Goal: Use online tool/utility: Use online tool/utility

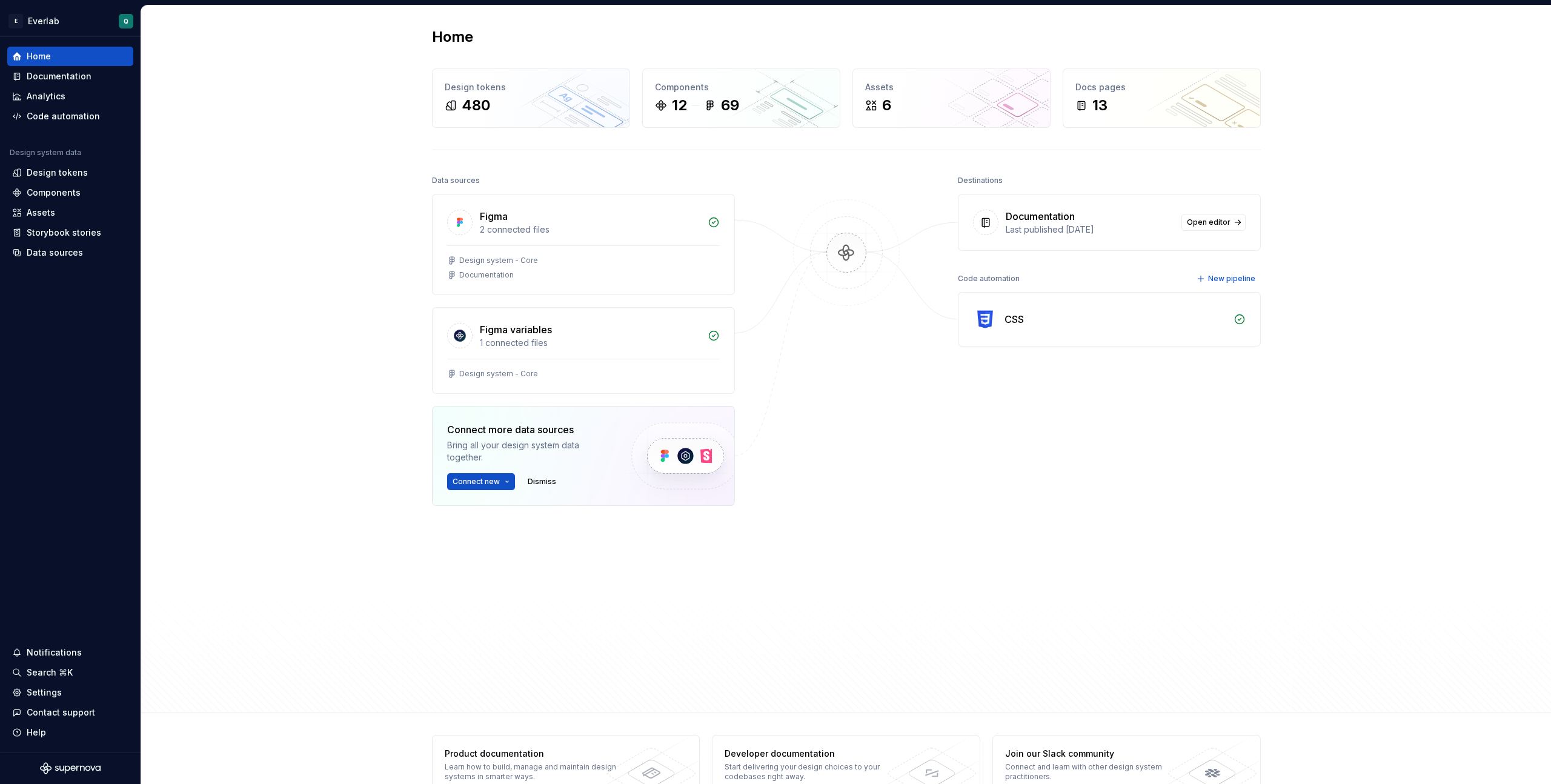
click at [252, 205] on div "Home Design tokens 480 Components 12 69 Assets 6 Docs pages 13 Data sources Fig…" at bounding box center [846, 359] width 1410 height 707
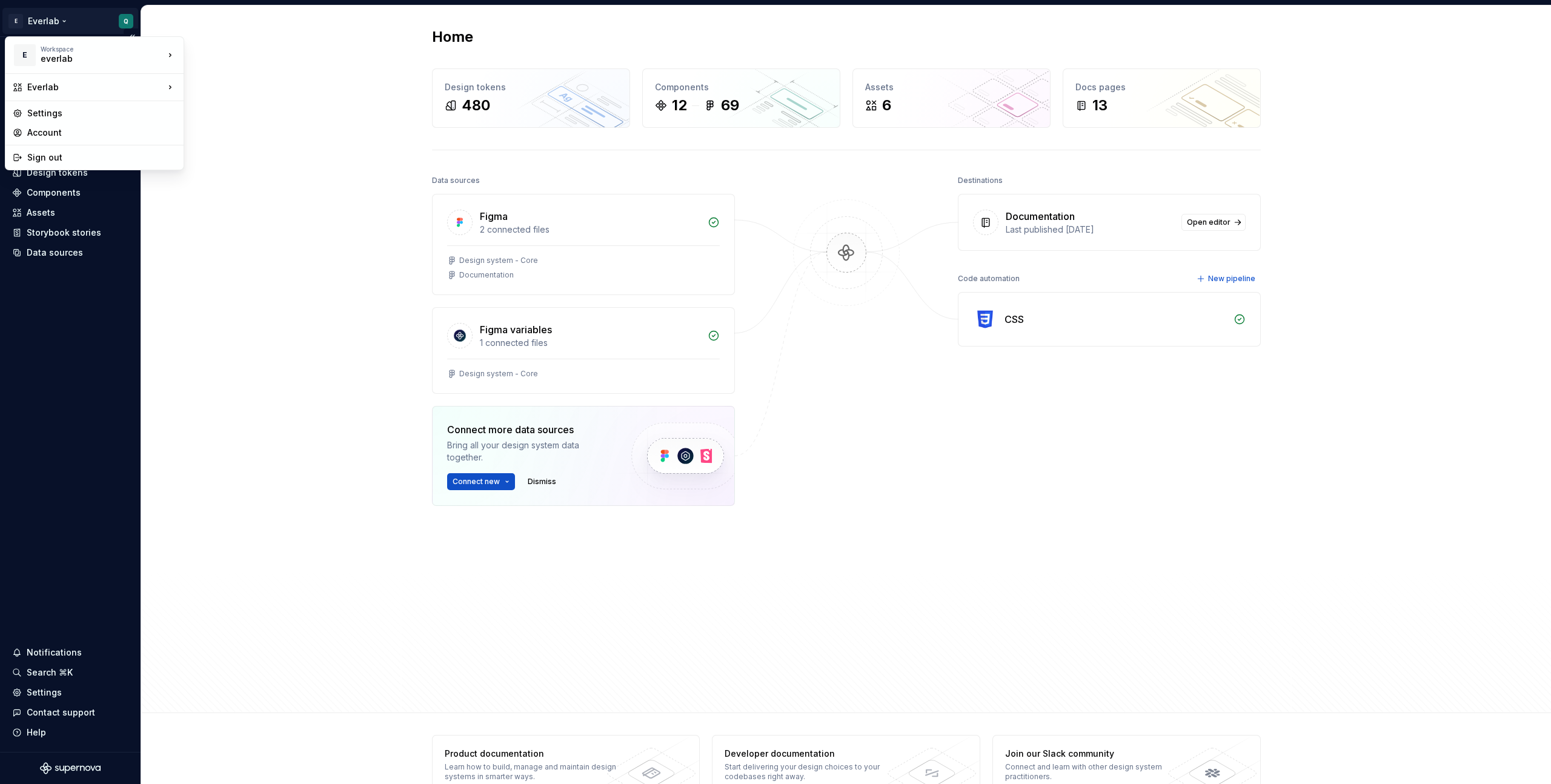
click at [125, 20] on html "E Everlab Q Home Documentation Analytics Code automation Design system data Des…" at bounding box center [775, 392] width 1551 height 784
click at [84, 112] on div "Settings" at bounding box center [101, 113] width 149 height 12
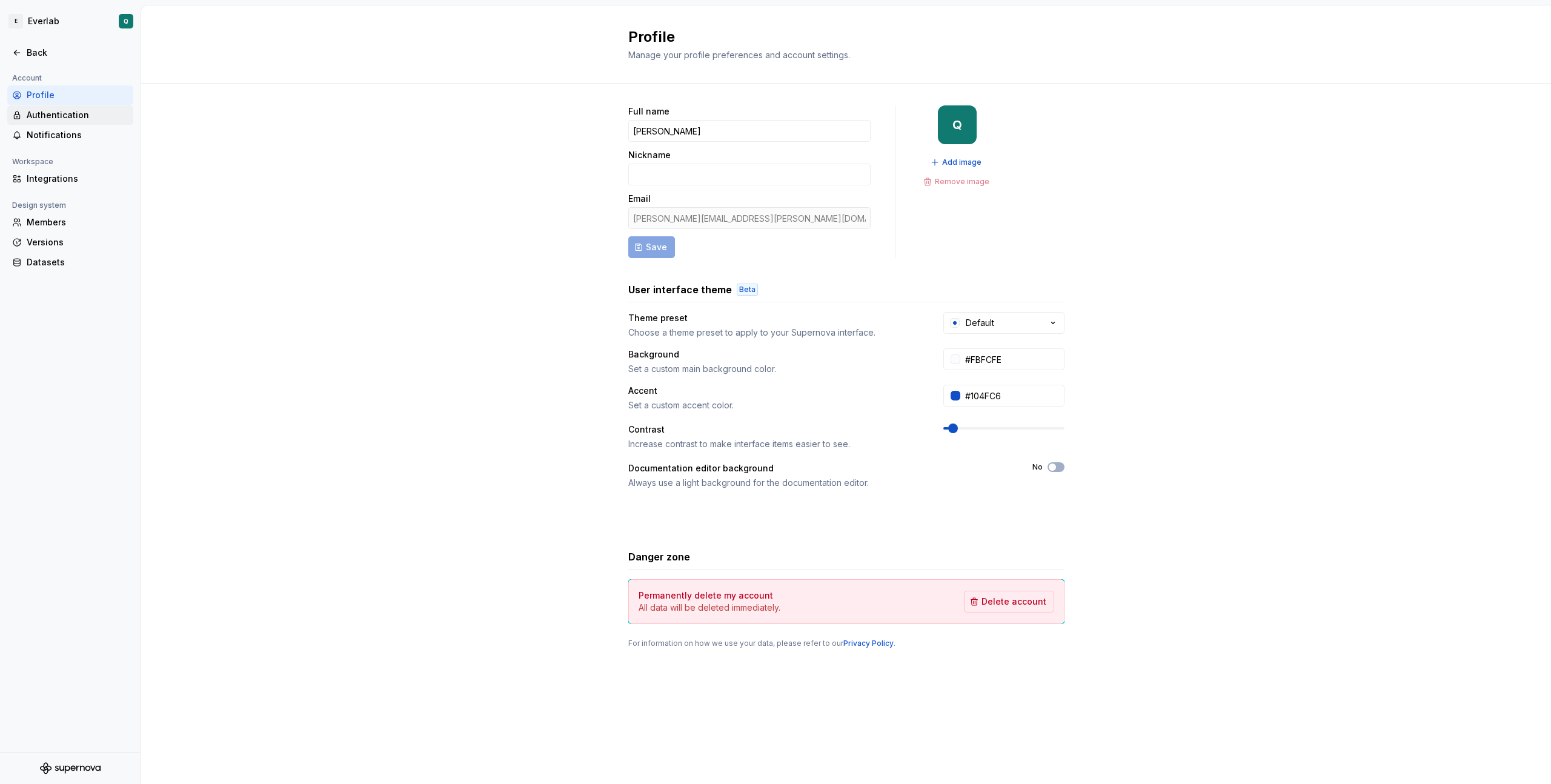
click at [55, 109] on div "Authentication" at bounding box center [70, 115] width 126 height 20
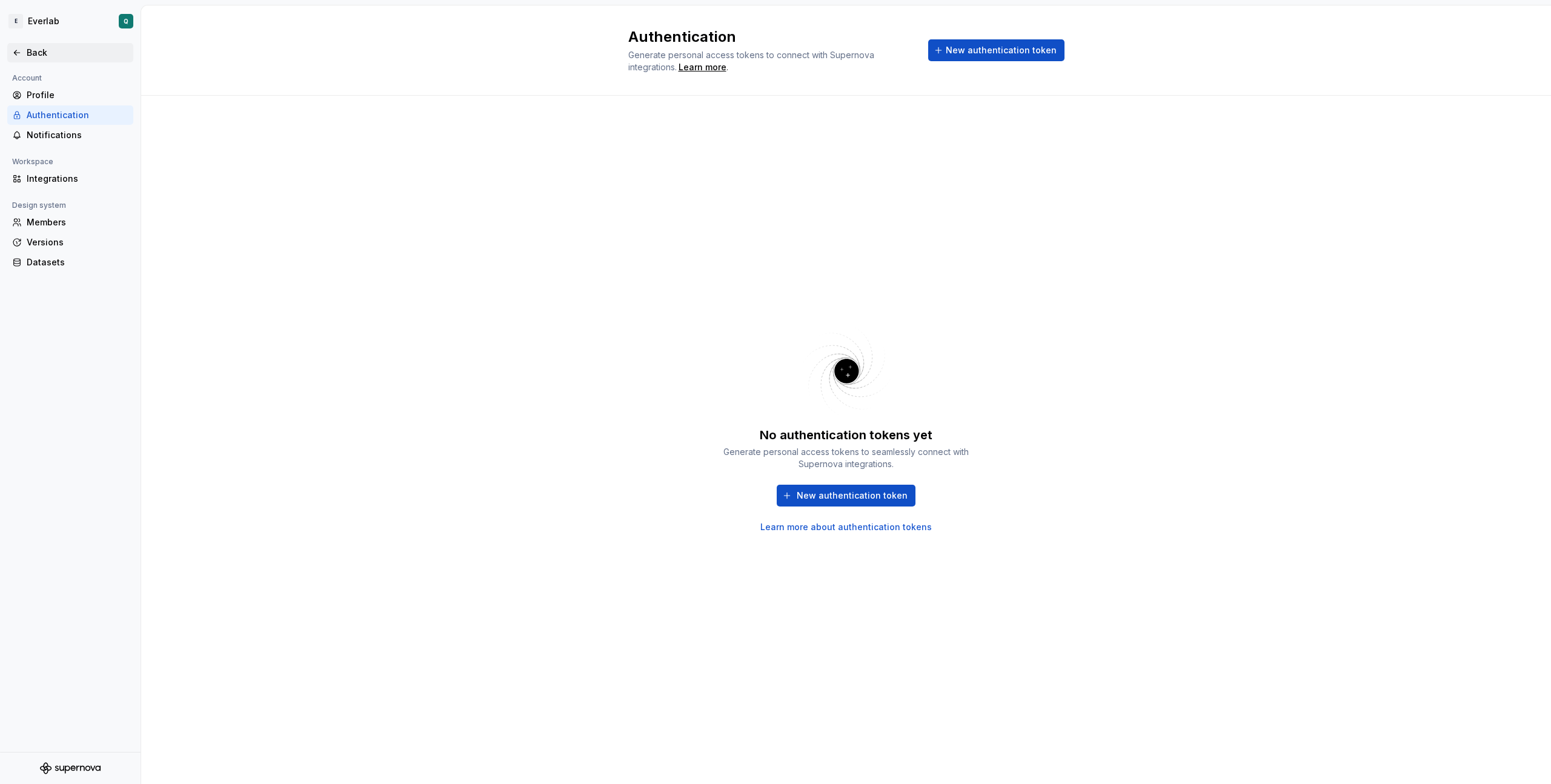
click at [36, 47] on div "Back" at bounding box center [77, 53] width 102 height 12
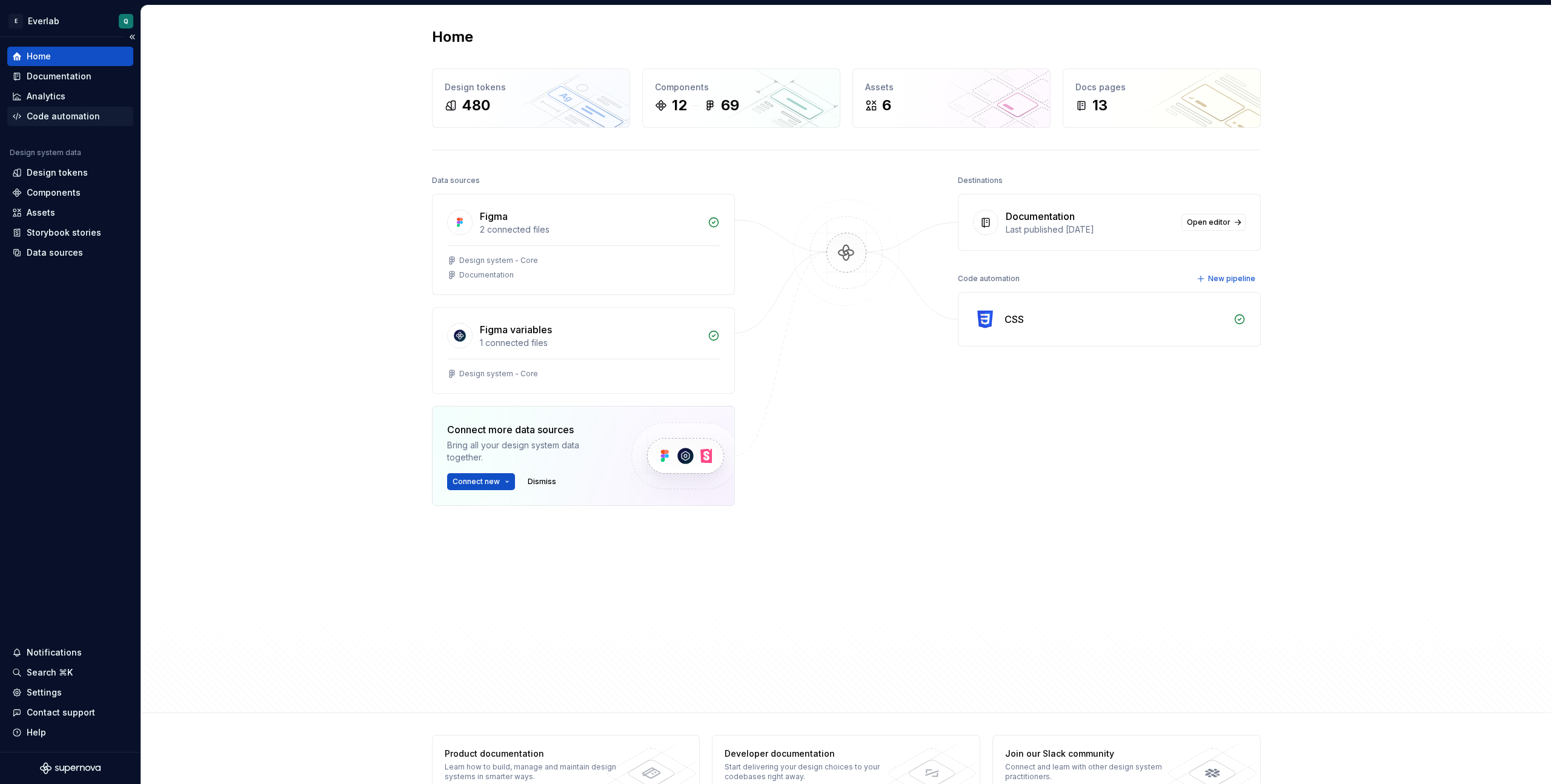
click at [54, 120] on div "Code automation" at bounding box center [63, 116] width 73 height 12
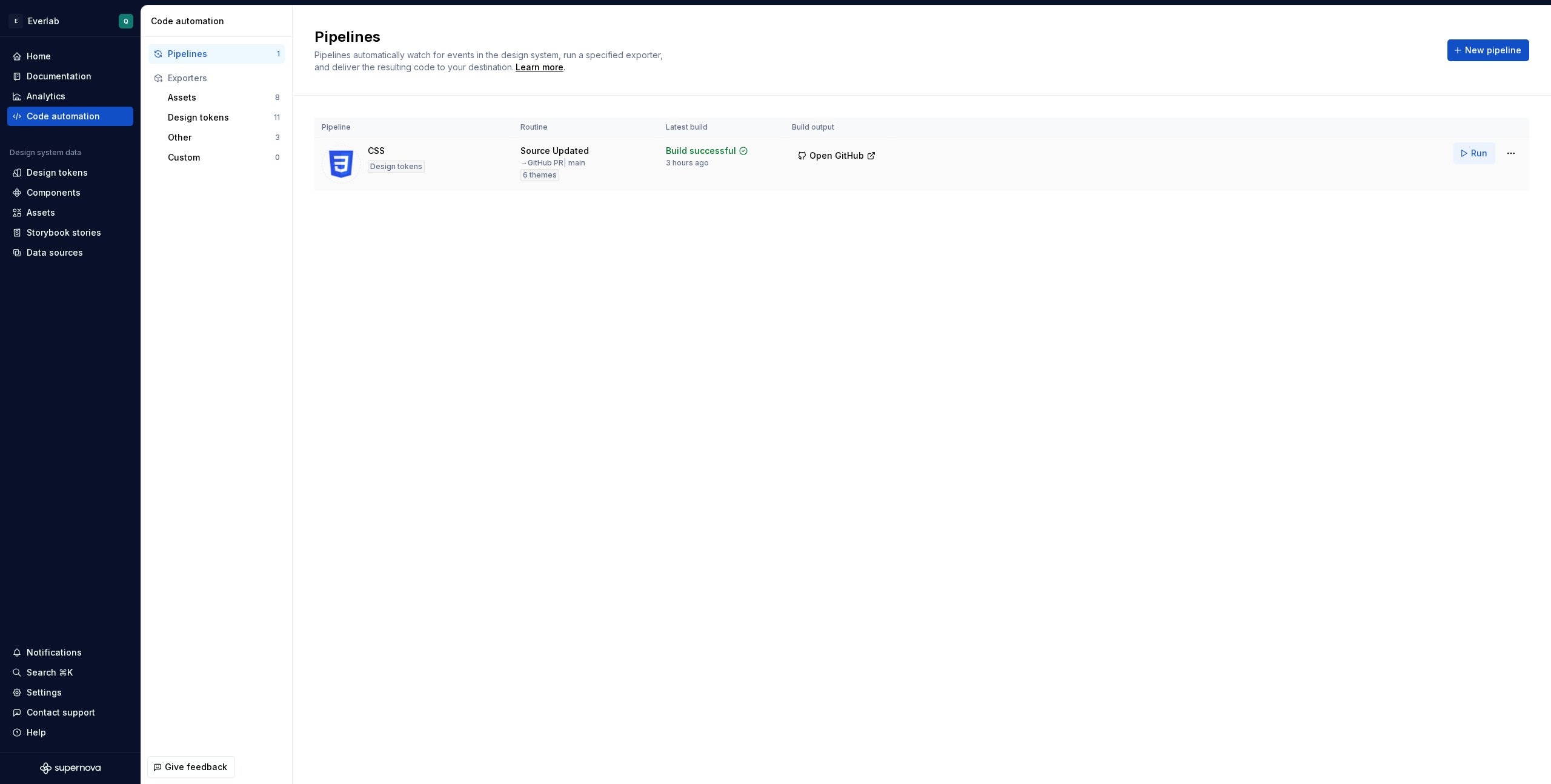
click at [1477, 155] on span "Run" at bounding box center [1479, 153] width 16 height 12
click at [467, 280] on div "Pipelines Pipelines automatically watch for events in the design system, run a …" at bounding box center [922, 394] width 1259 height 778
